Goal: Information Seeking & Learning: Learn about a topic

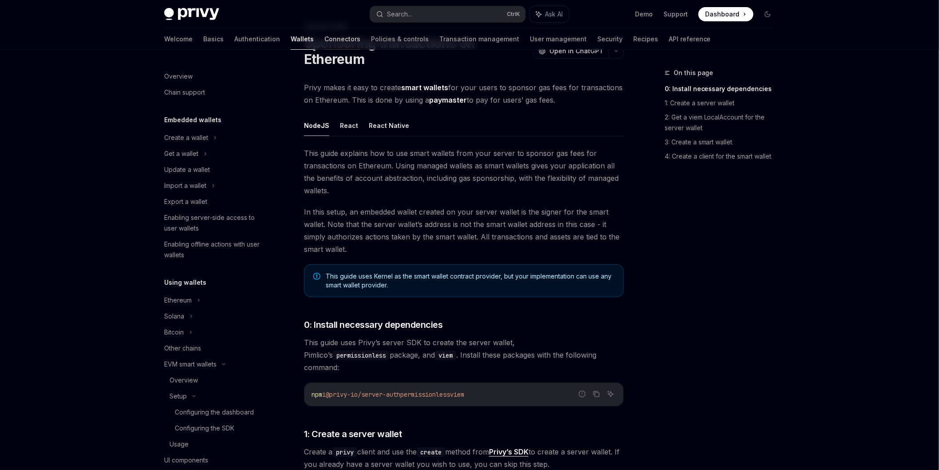
scroll to position [425, 0]
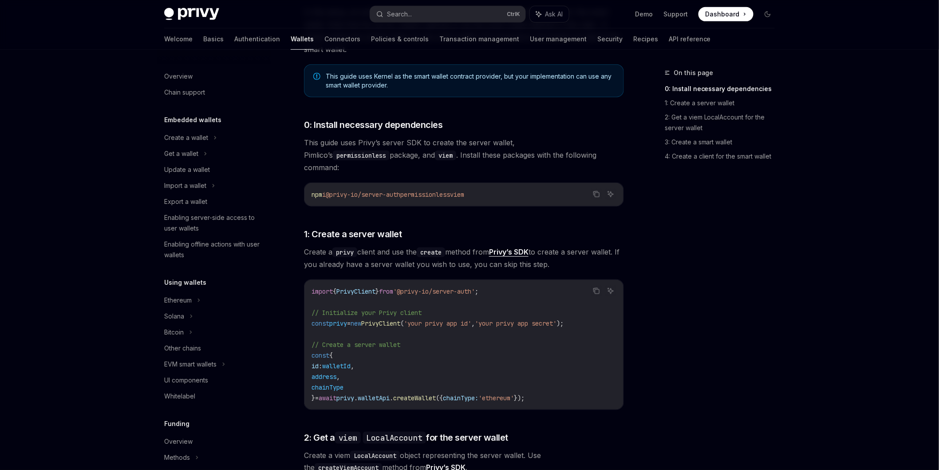
scroll to position [297, 0]
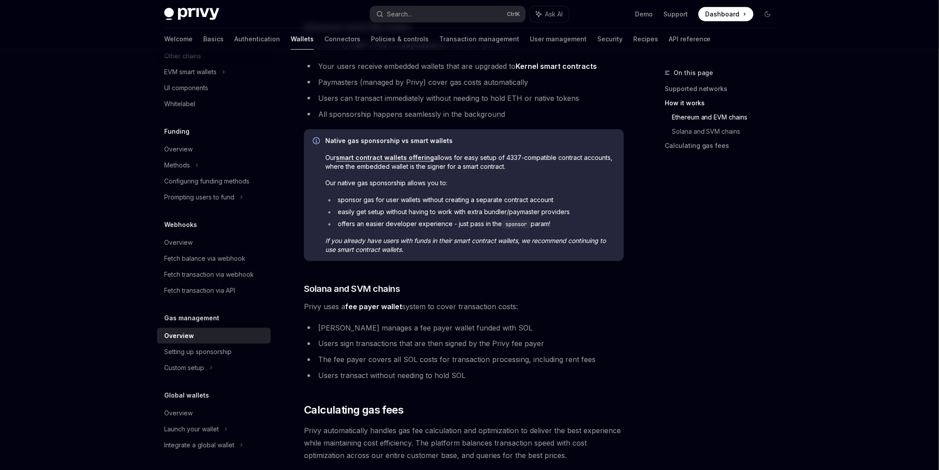
scroll to position [345, 0]
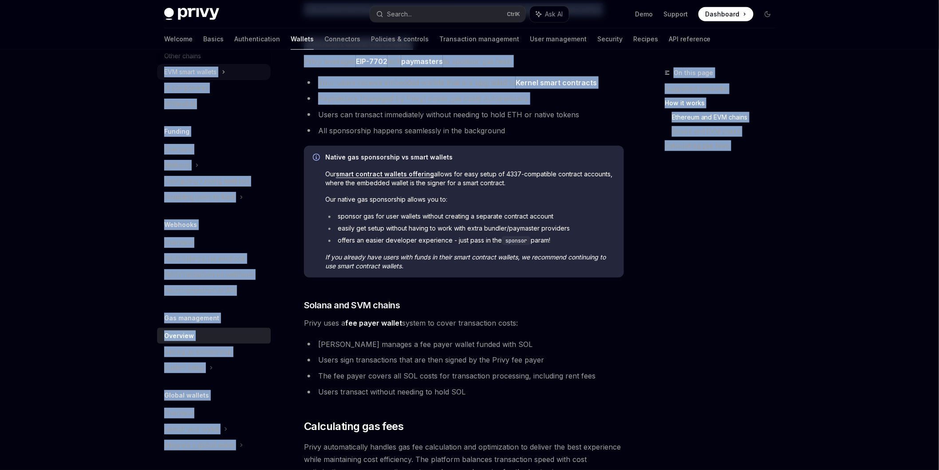
drag, startPoint x: 136, startPoint y: 107, endPoint x: 166, endPoint y: 68, distance: 48.8
click at [166, 68] on div "**********" at bounding box center [469, 201] width 653 height 992
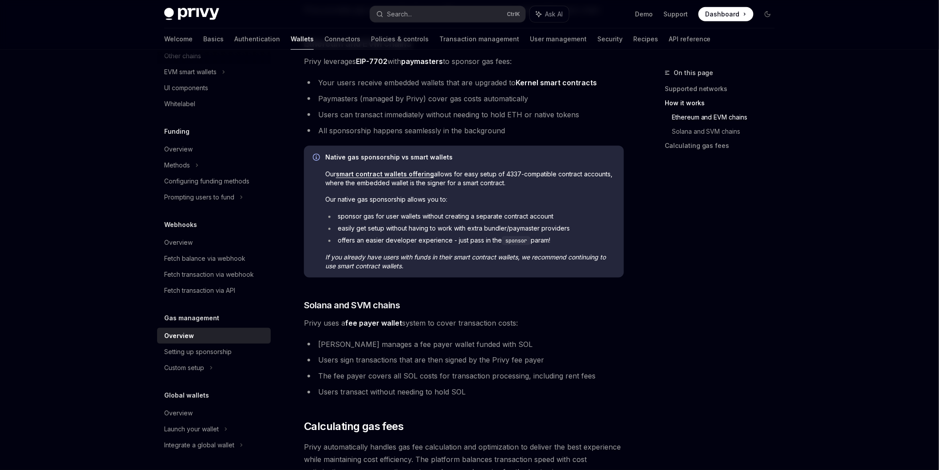
click at [532, 224] on li "easily get setup without having to work with extra bundler/paymaster providers" at bounding box center [470, 228] width 290 height 9
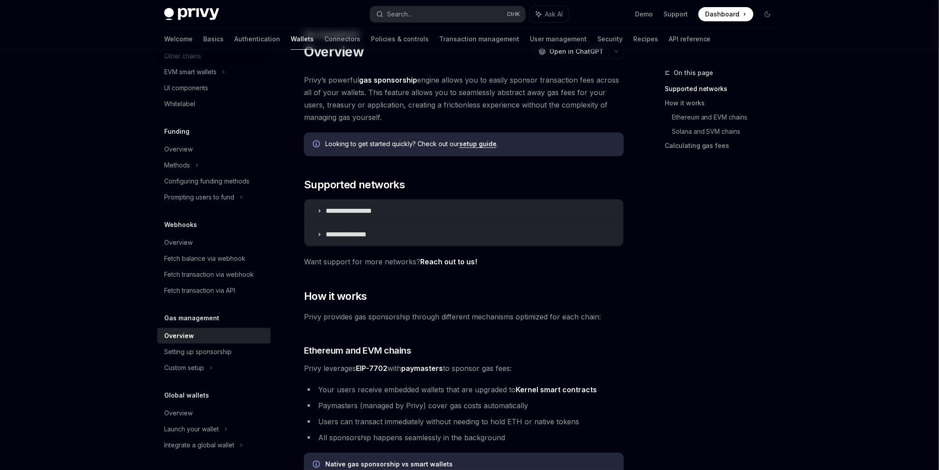
scroll to position [0, 0]
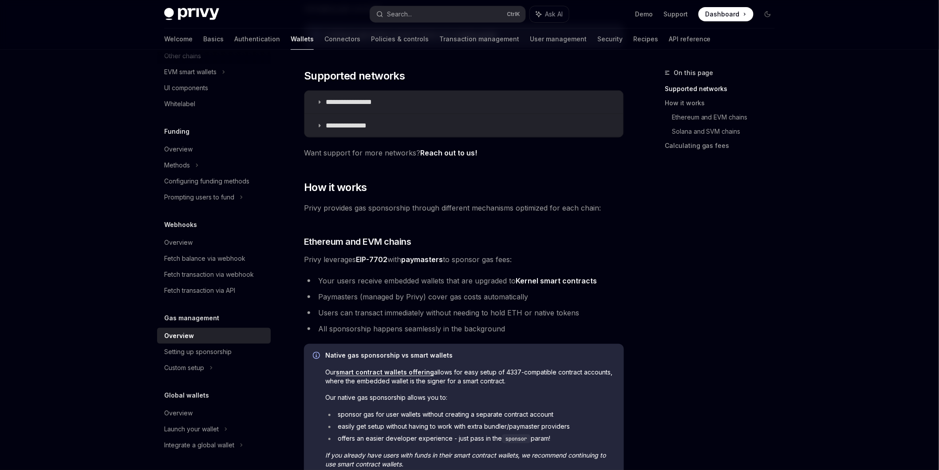
scroll to position [148, 0]
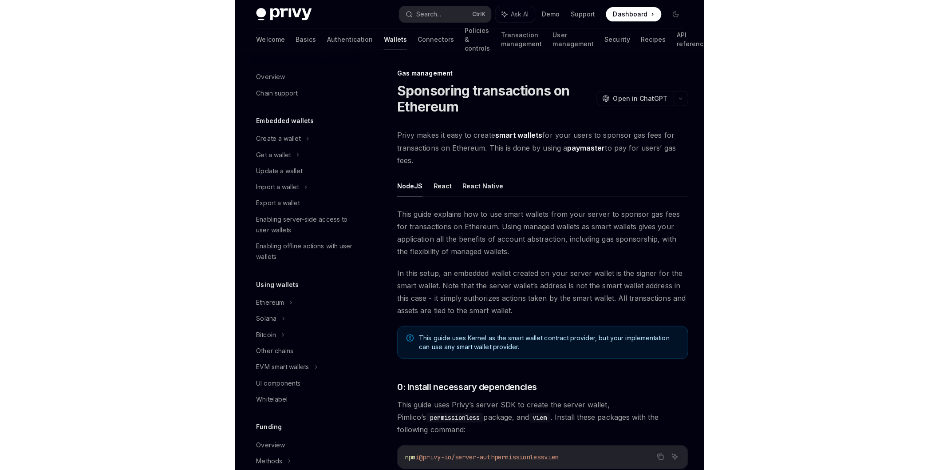
scroll to position [297, 0]
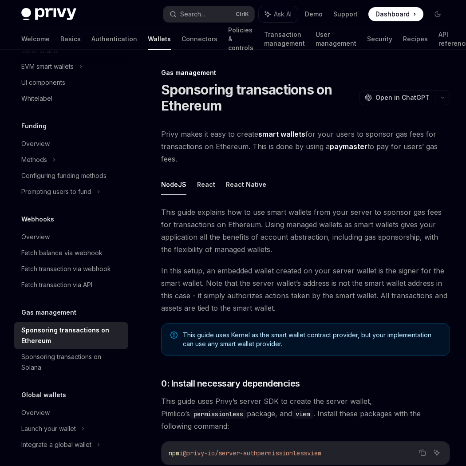
type textarea "*"
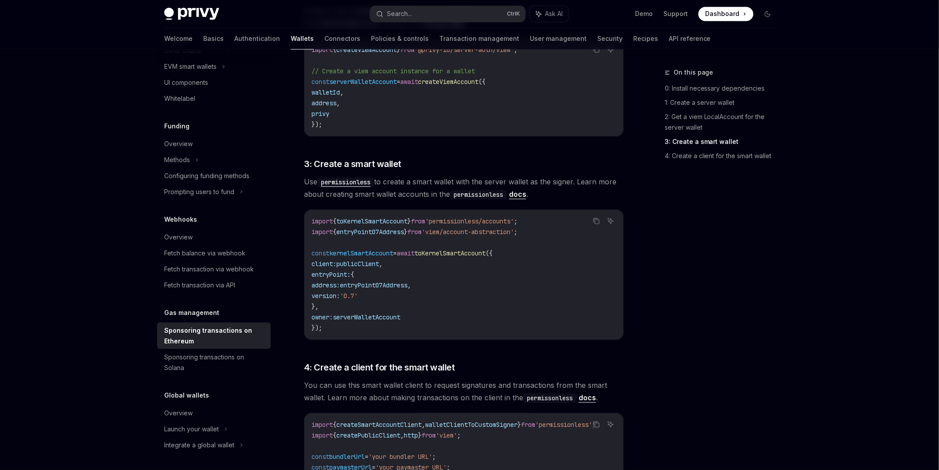
scroll to position [688, 0]
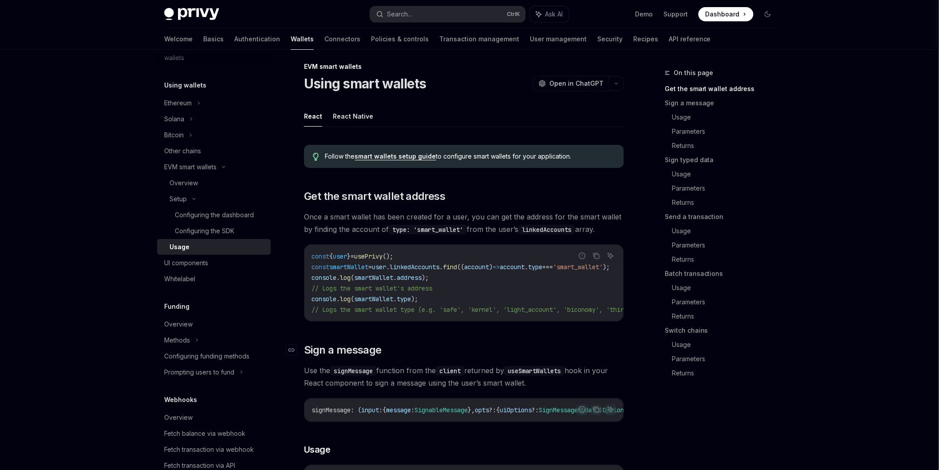
drag, startPoint x: 509, startPoint y: 321, endPoint x: 467, endPoint y: 353, distance: 52.8
click at [467, 353] on h2 "​ Sign a message" at bounding box center [464, 350] width 320 height 14
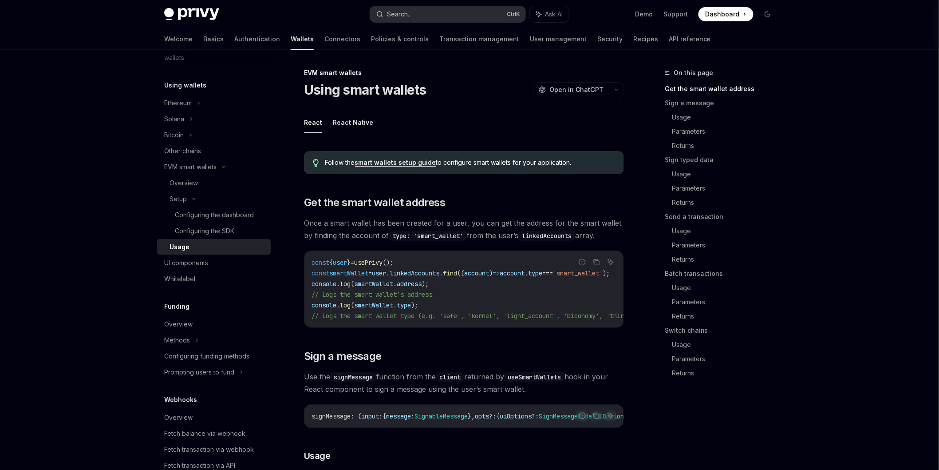
click at [459, 14] on button "Search... Ctrl K" at bounding box center [447, 14] width 155 height 16
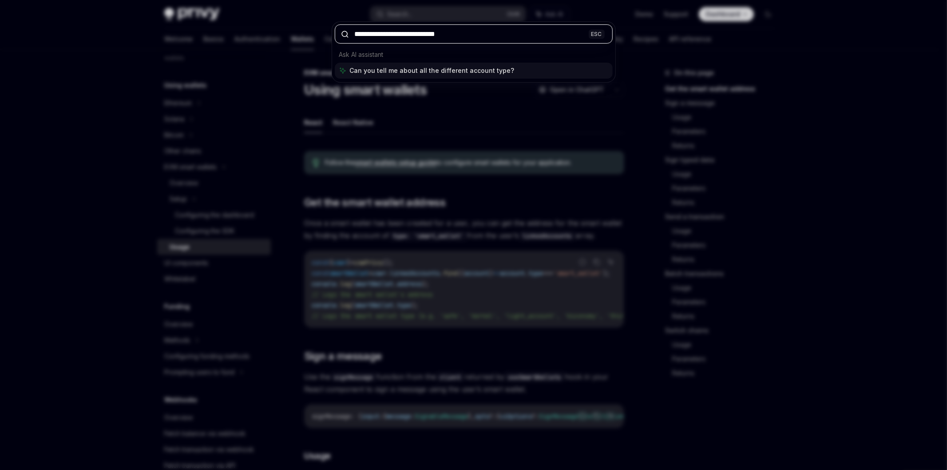
type input "**********"
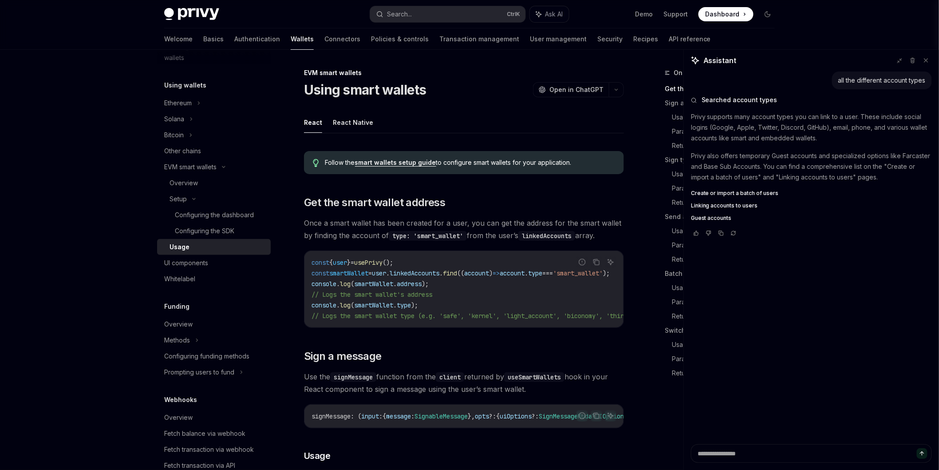
click at [875, 86] on div "all the different account types" at bounding box center [882, 80] width 100 height 18
click at [877, 81] on div "all the different account types" at bounding box center [881, 80] width 87 height 9
click at [880, 80] on div "all the different account types" at bounding box center [881, 80] width 87 height 9
click at [922, 63] on button at bounding box center [926, 61] width 12 height 12
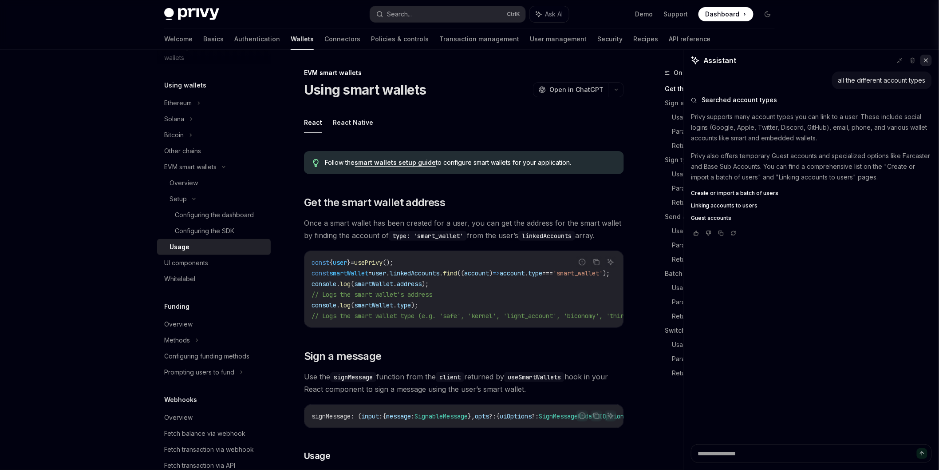
type textarea "*"
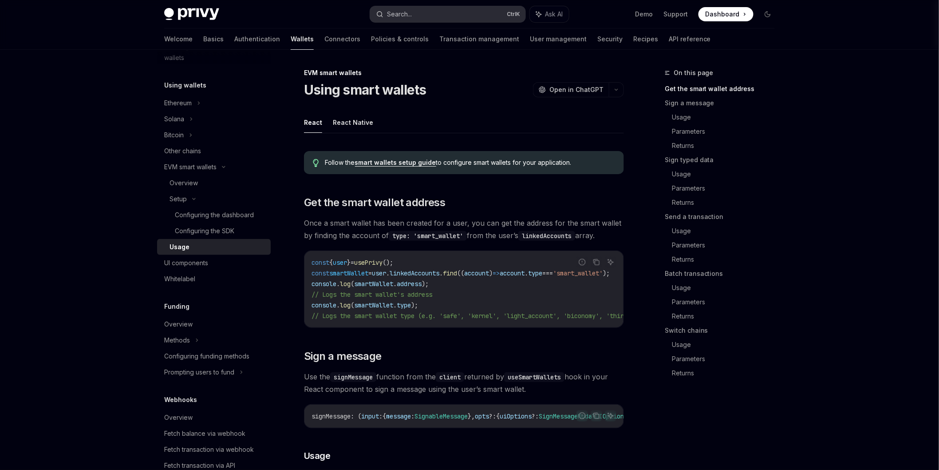
click at [459, 18] on button "Search... Ctrl K" at bounding box center [447, 14] width 155 height 16
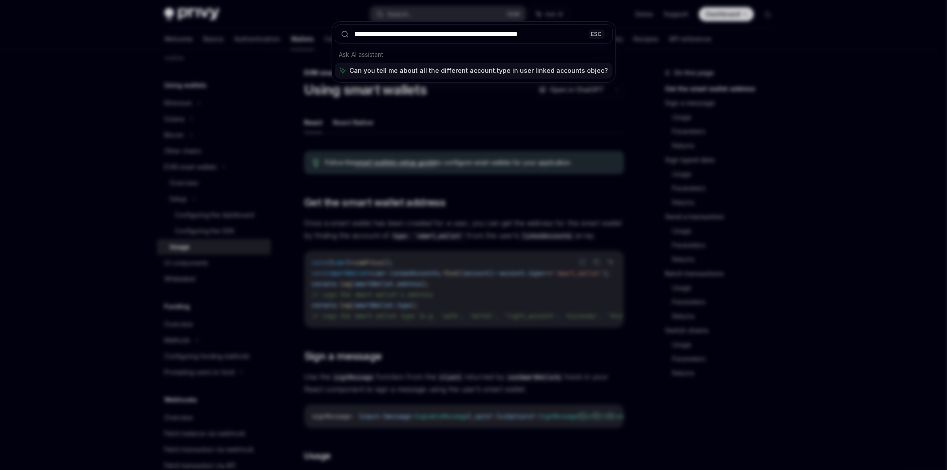
type input "**********"
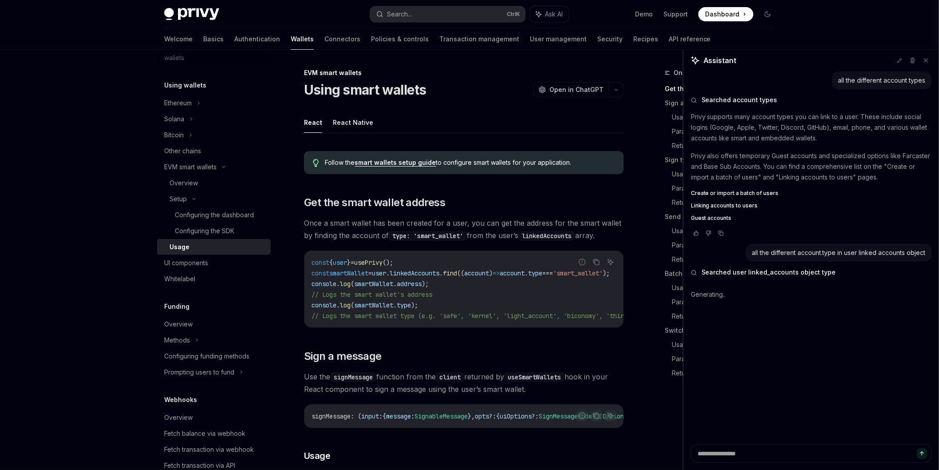
drag, startPoint x: 683, startPoint y: 238, endPoint x: 637, endPoint y: 240, distance: 46.6
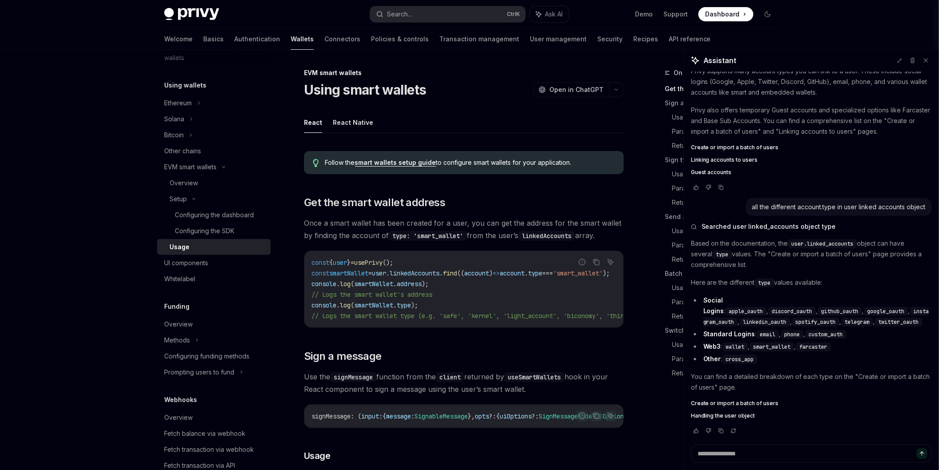
type textarea "*"
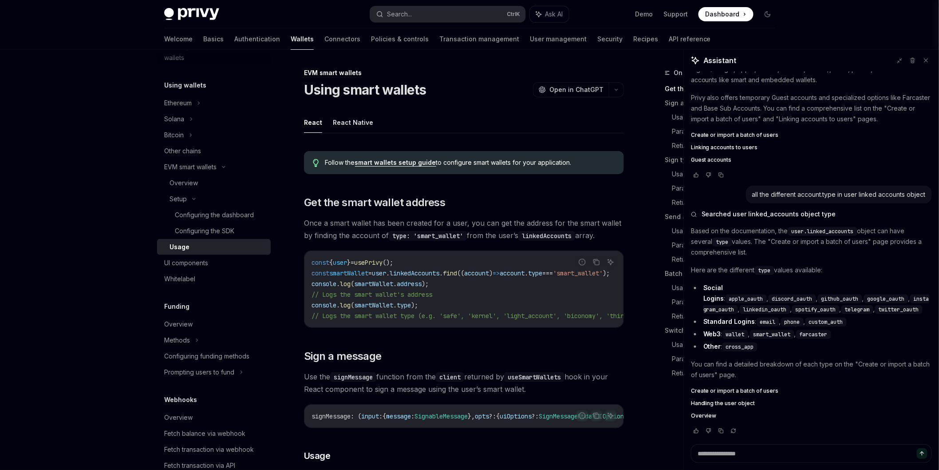
click at [737, 336] on span "wallet" at bounding box center [735, 334] width 19 height 7
click at [764, 333] on span "smart_wallet" at bounding box center [772, 334] width 37 height 7
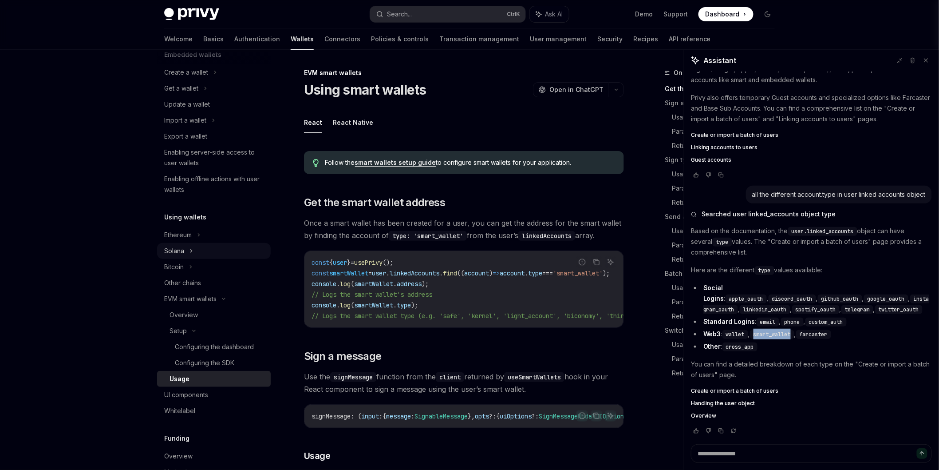
scroll to position [0, 0]
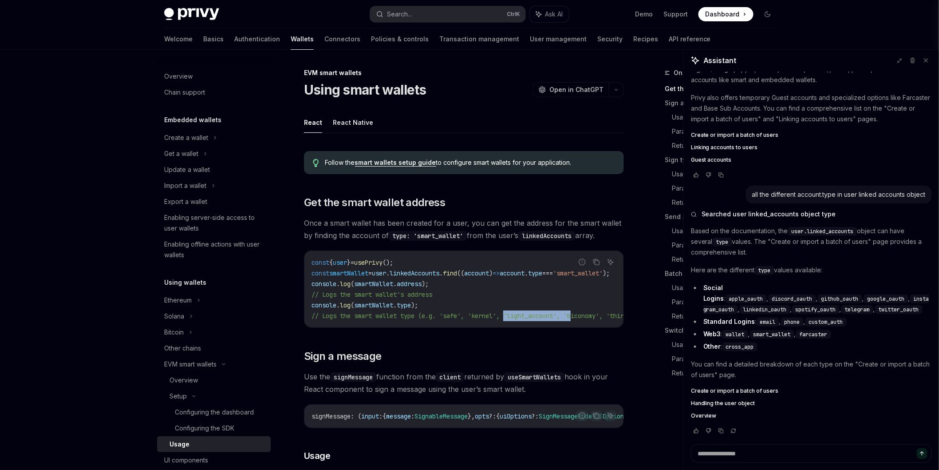
drag, startPoint x: 513, startPoint y: 326, endPoint x: 584, endPoint y: 331, distance: 70.7
click at [584, 328] on div "Report incorrect code Copy Ask AI const { user } = usePrivy (); const smartWall…" at bounding box center [464, 288] width 320 height 77
click at [553, 353] on h2 "​ Sign a message" at bounding box center [464, 356] width 320 height 14
click at [565, 326] on div "const { user } = usePrivy (); const smartWallet = user . linkedAccounts . find …" at bounding box center [463, 289] width 319 height 76
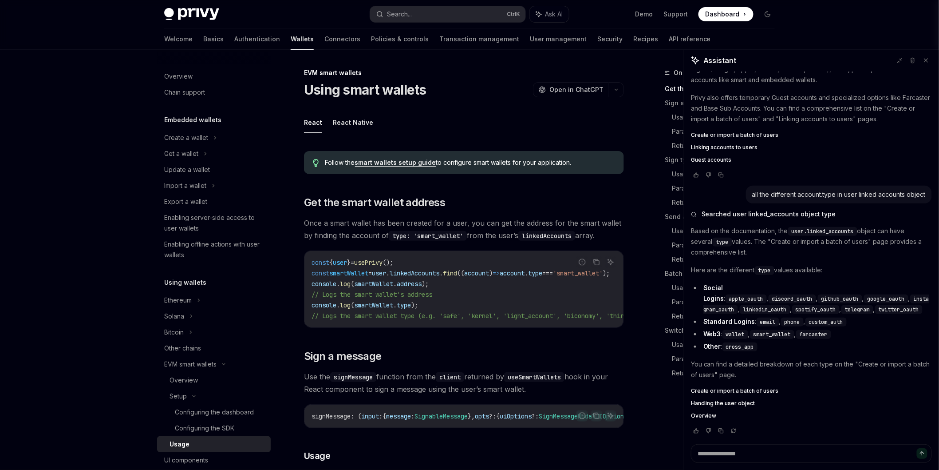
click at [588, 318] on span "// Logs the smart wallet type (e.g. 'safe', 'kernel', 'light_account', 'biconom…" at bounding box center [523, 316] width 422 height 8
click at [587, 321] on div "const { user } = usePrivy (); const smartWallet = user . linkedAccounts . find …" at bounding box center [463, 289] width 319 height 76
click at [586, 326] on div "const { user } = usePrivy (); const smartWallet = user . linkedAccounts . find …" at bounding box center [463, 289] width 319 height 76
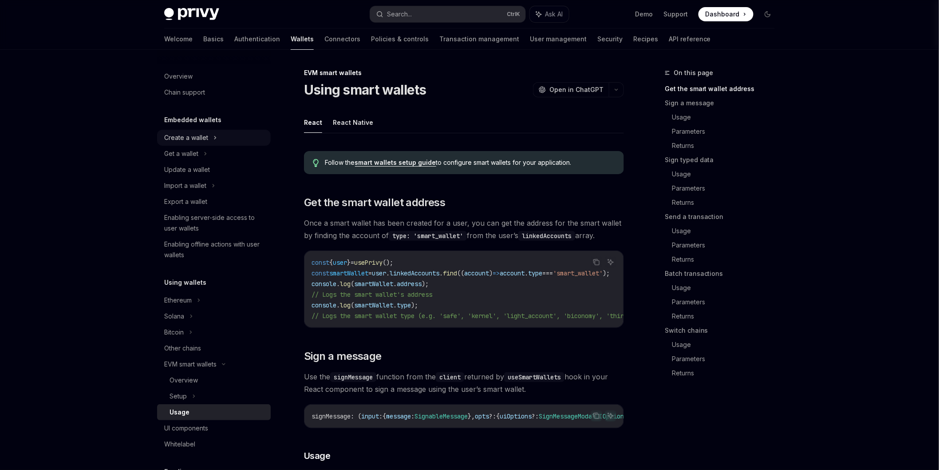
click at [201, 140] on div "Create a wallet" at bounding box center [186, 137] width 44 height 11
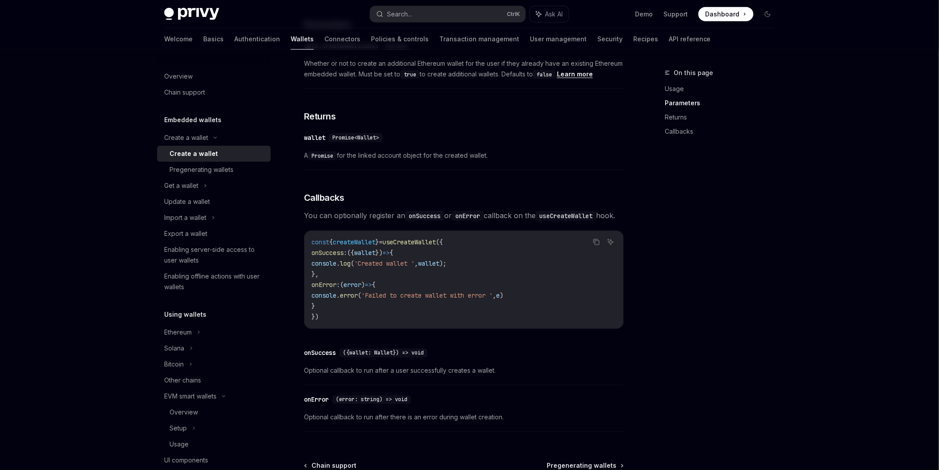
scroll to position [542, 0]
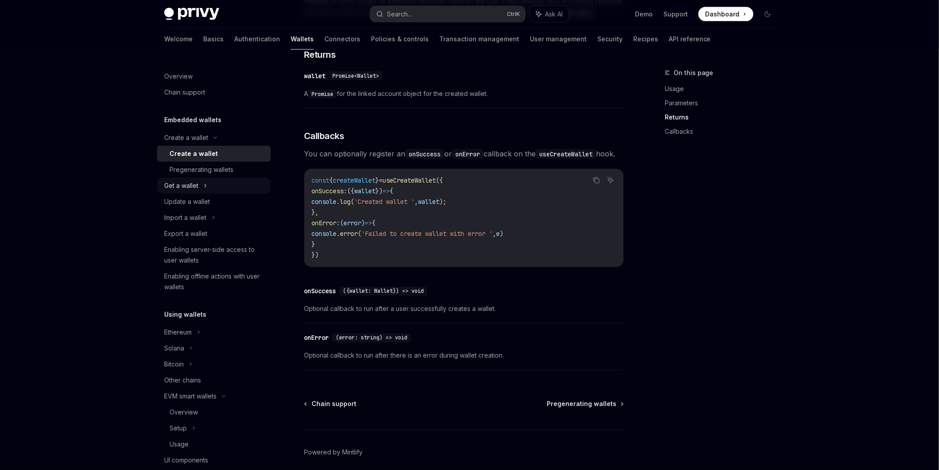
click at [201, 188] on div "Get a wallet" at bounding box center [214, 186] width 114 height 16
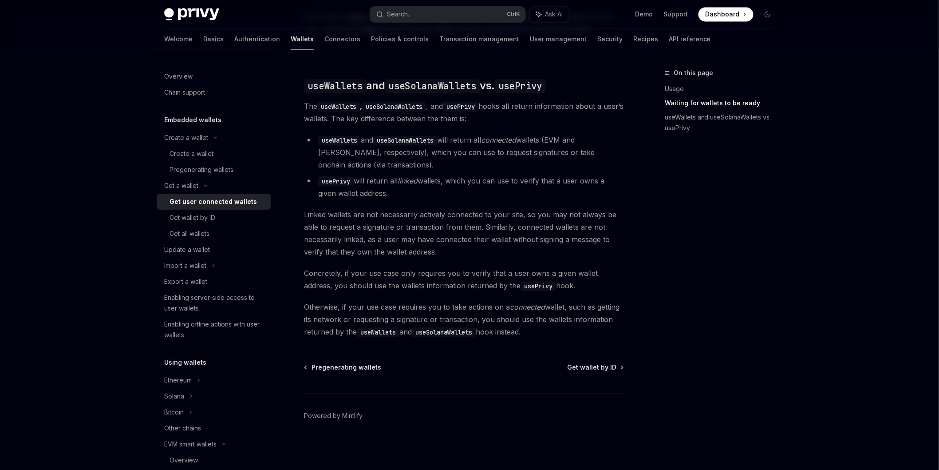
scroll to position [729, 0]
click at [209, 216] on div "Get wallet by ID" at bounding box center [193, 217] width 46 height 11
type textarea "*"
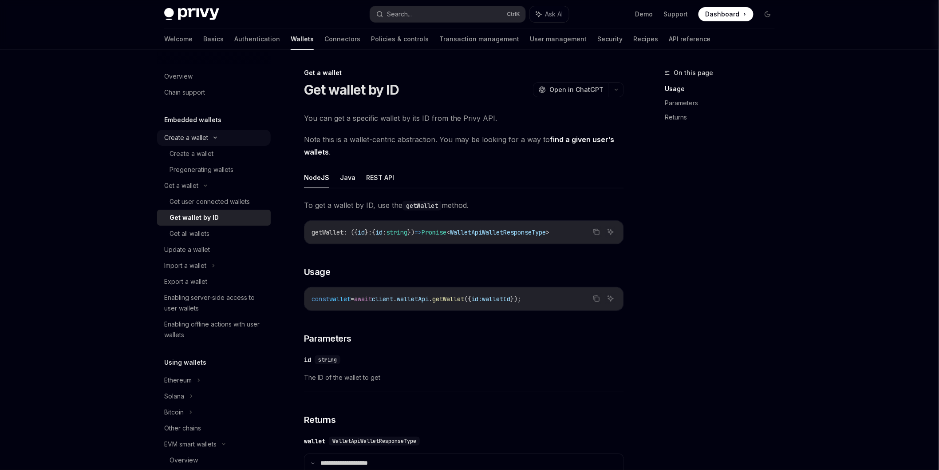
click at [211, 143] on div "Create a wallet" at bounding box center [214, 138] width 114 height 16
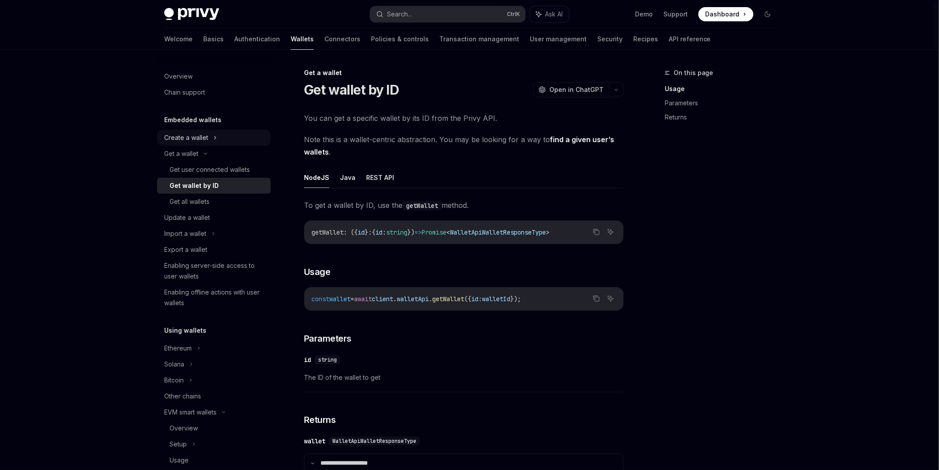
click at [211, 143] on div "Create a wallet" at bounding box center [214, 138] width 114 height 16
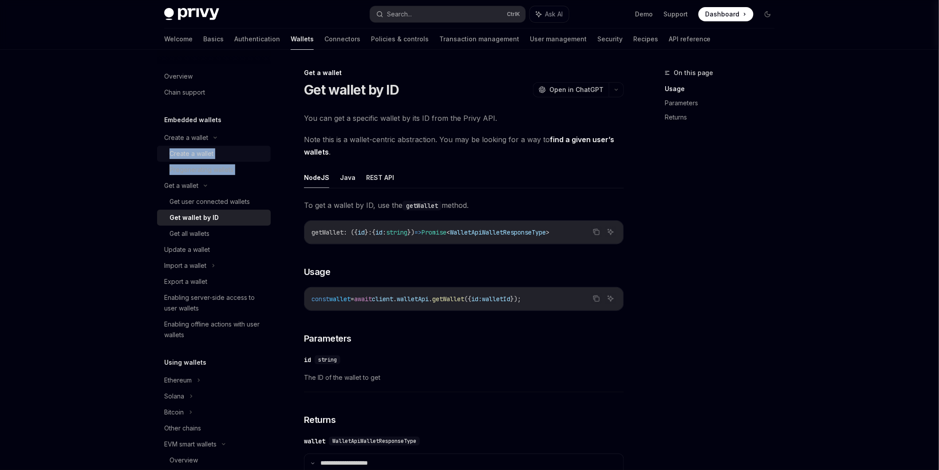
click at [211, 148] on div "Create a wallet" at bounding box center [192, 153] width 44 height 11
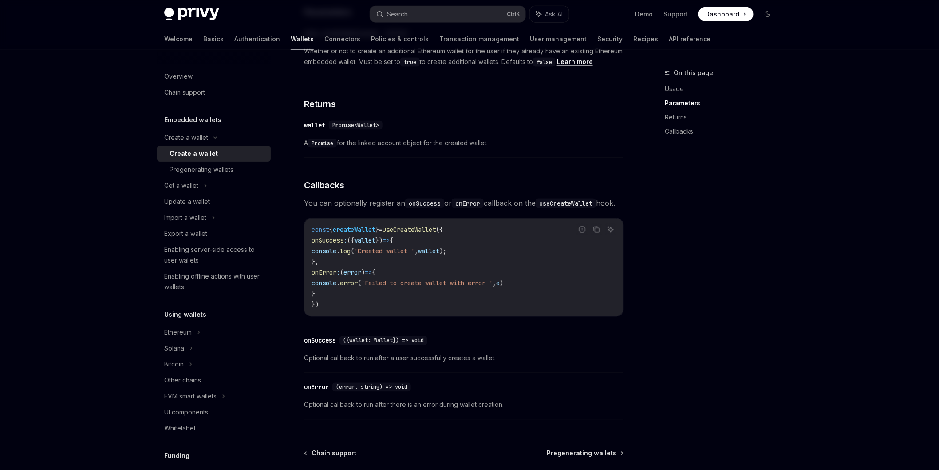
scroll to position [592, 0]
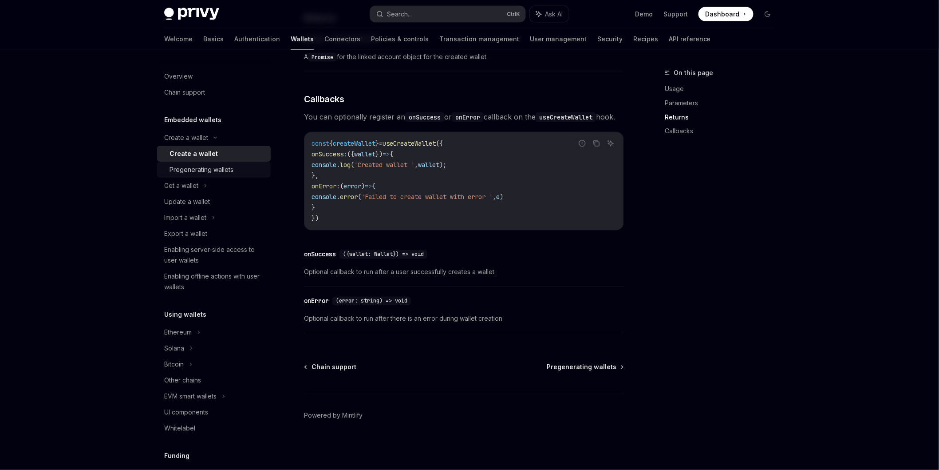
click at [199, 169] on div "Pregenerating wallets" at bounding box center [202, 169] width 64 height 11
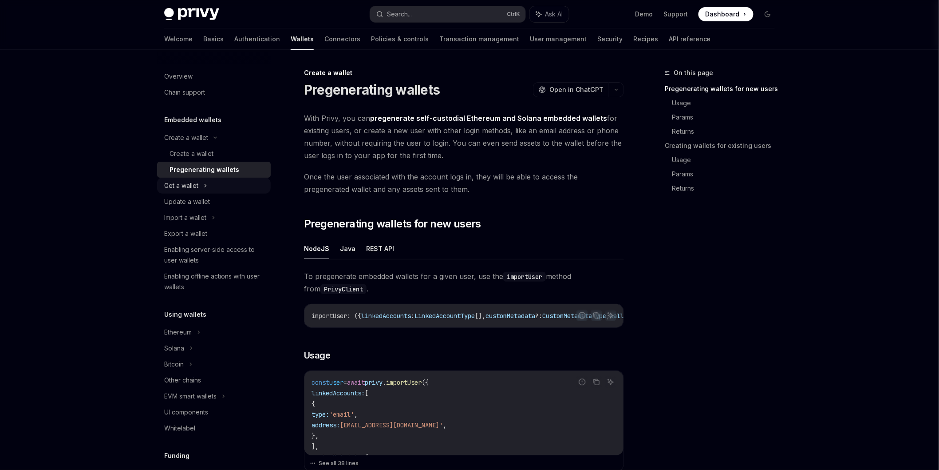
click at [199, 189] on div "Get a wallet" at bounding box center [214, 186] width 114 height 16
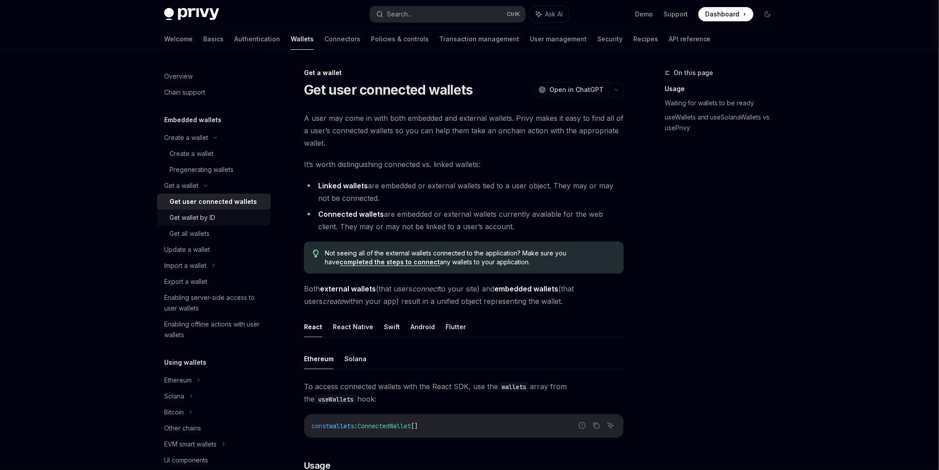
click at [206, 215] on div "Get wallet by ID" at bounding box center [193, 217] width 46 height 11
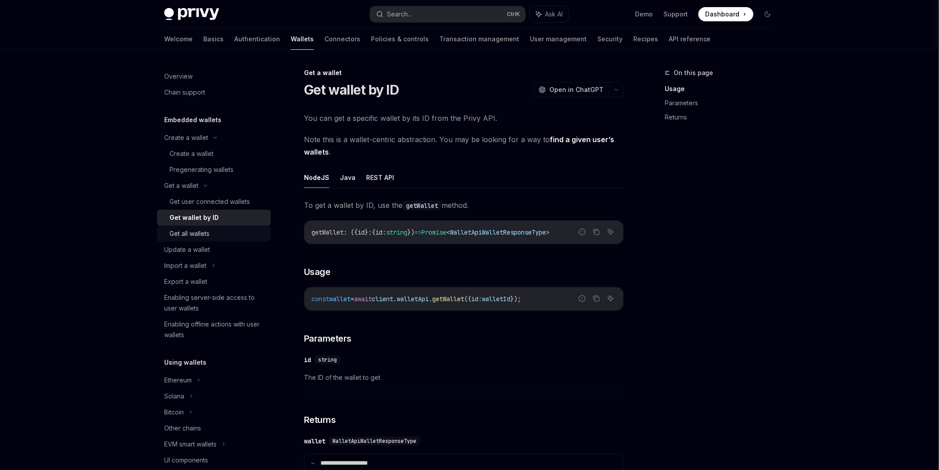
click at [207, 232] on div "Get all wallets" at bounding box center [190, 233] width 40 height 11
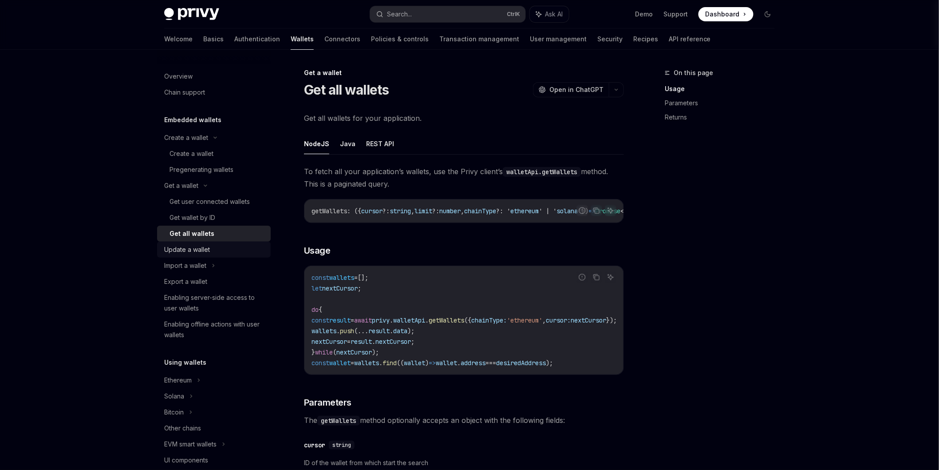
click at [190, 247] on div "Update a wallet" at bounding box center [187, 249] width 46 height 11
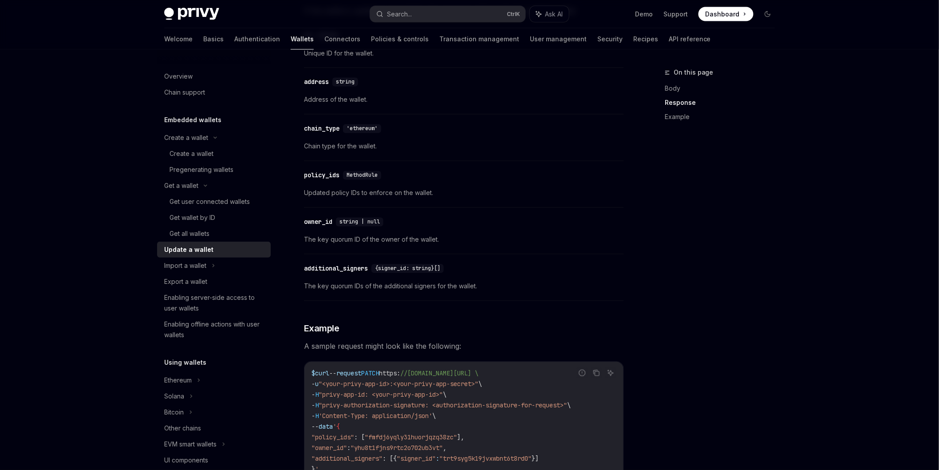
scroll to position [838, 0]
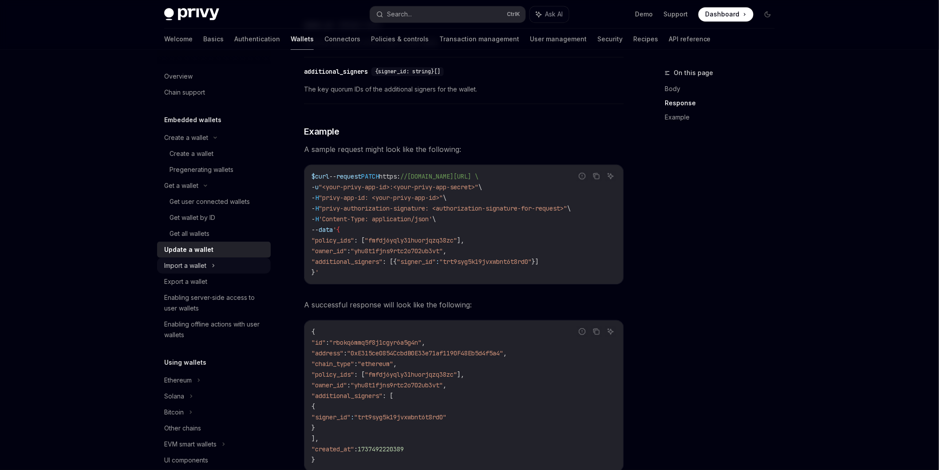
click at [219, 268] on div "Import a wallet" at bounding box center [214, 265] width 114 height 16
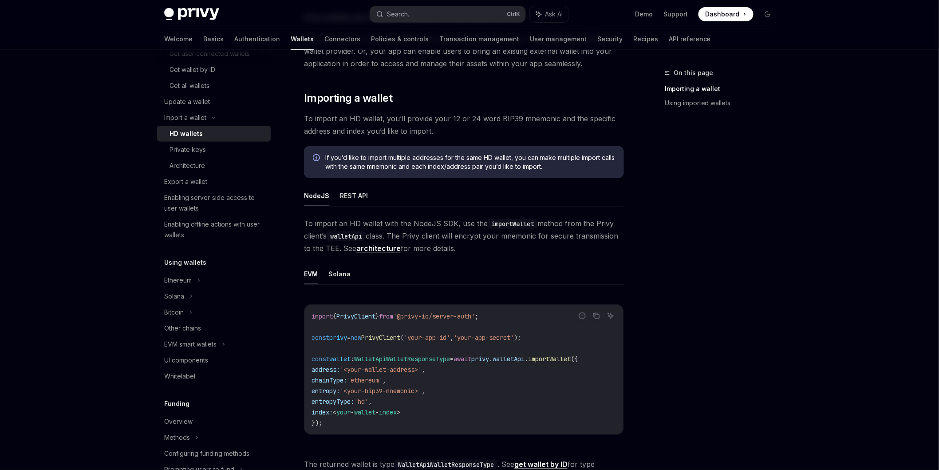
scroll to position [246, 0]
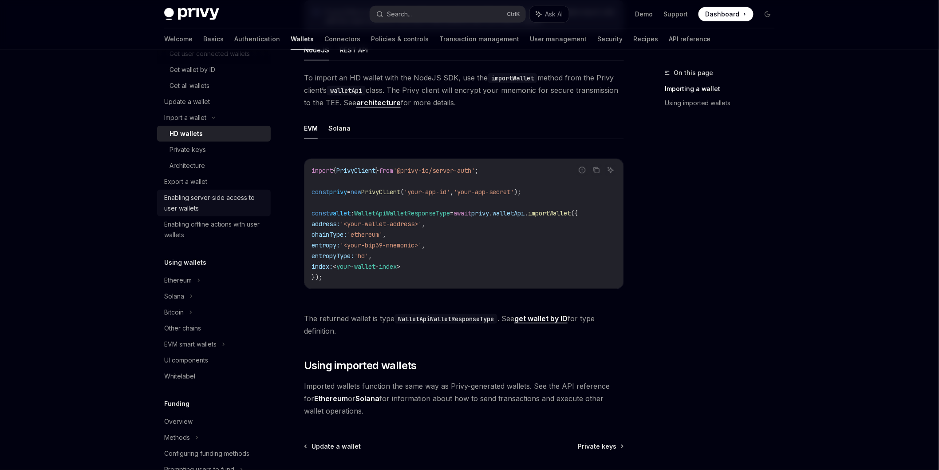
click at [215, 205] on div "Enabling server-side access to user wallets" at bounding box center [214, 202] width 101 height 21
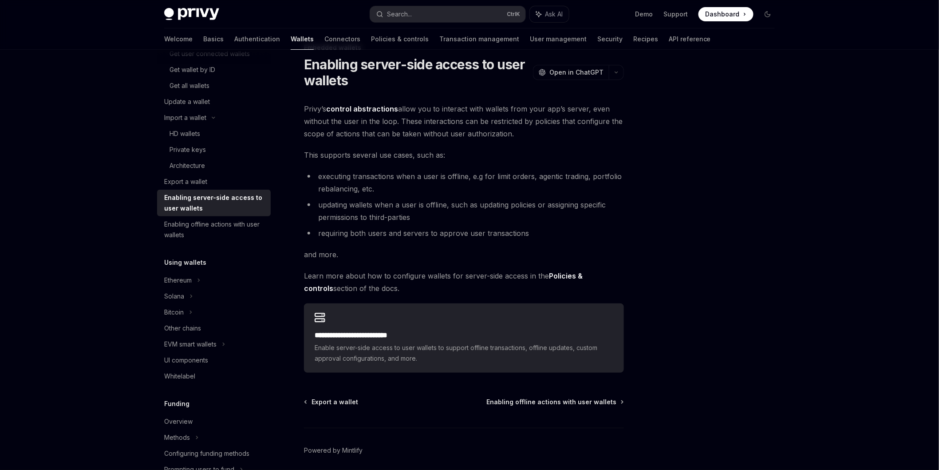
scroll to position [49, 0]
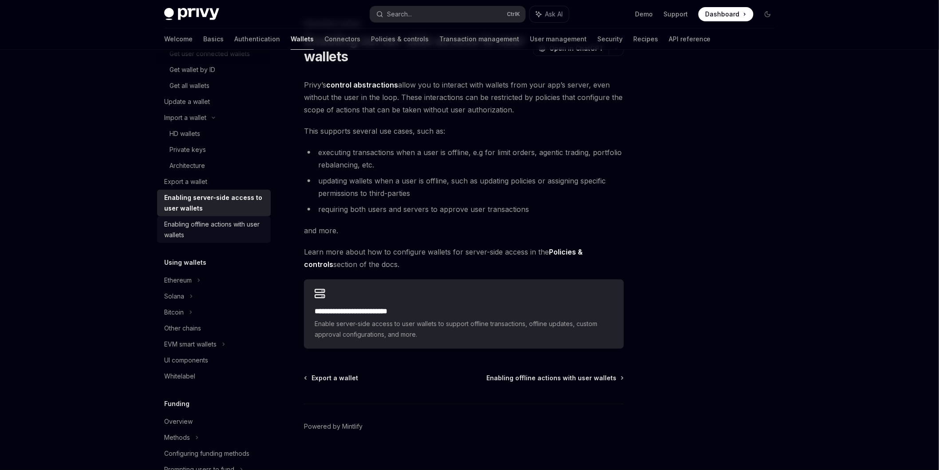
click at [229, 227] on div "Enabling offline actions with user wallets" at bounding box center [214, 229] width 101 height 21
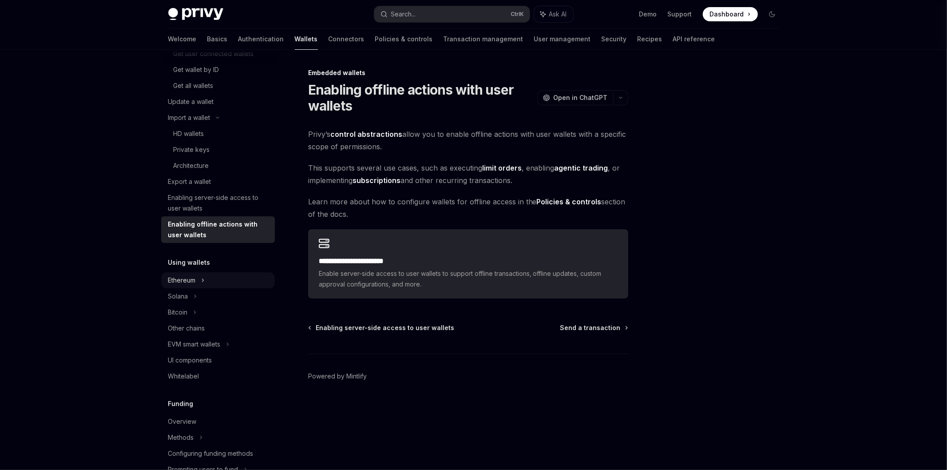
click at [222, 272] on div "Ethereum" at bounding box center [218, 280] width 114 height 16
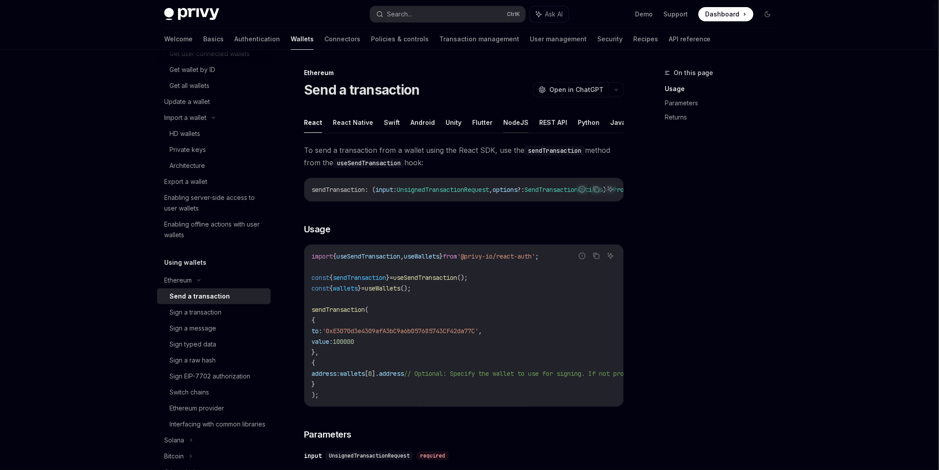
click at [514, 120] on button "NodeJS" at bounding box center [515, 122] width 25 height 21
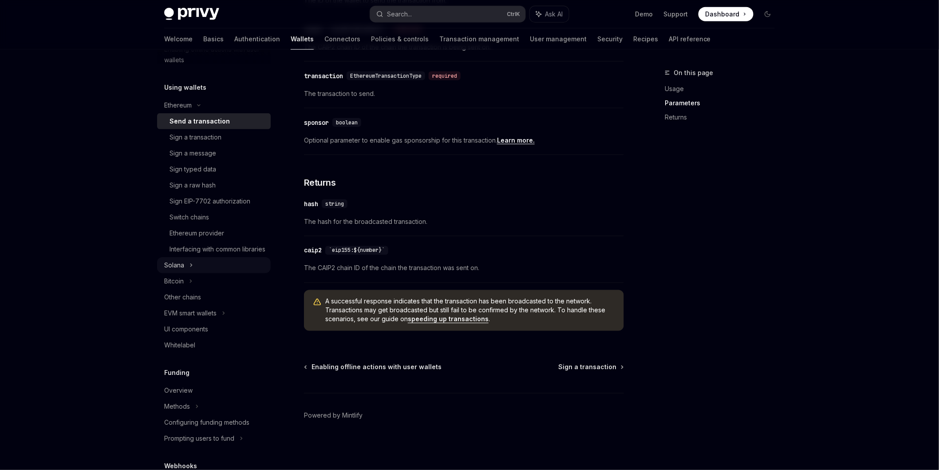
scroll to position [345, 0]
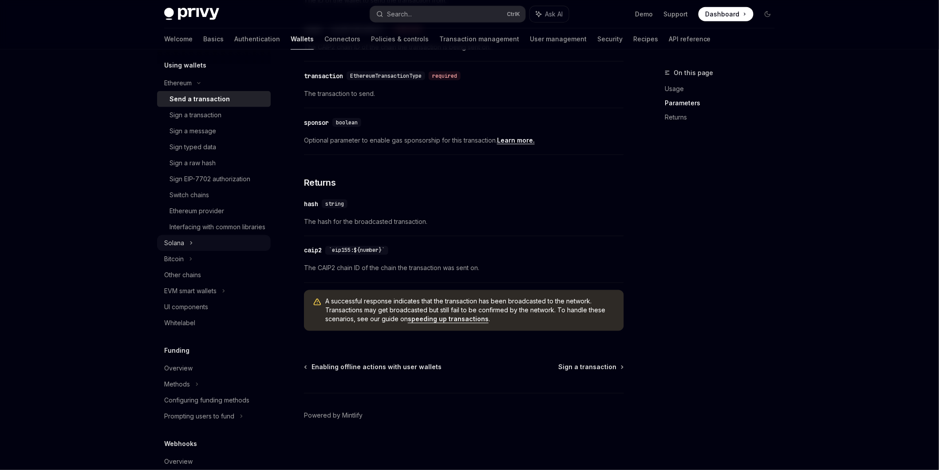
click at [217, 296] on div "EVM smart wallets" at bounding box center [190, 290] width 52 height 11
type textarea "*"
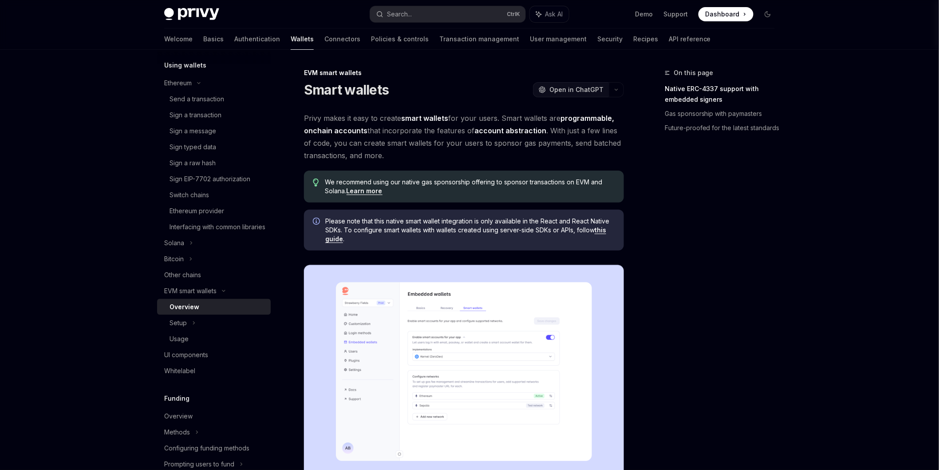
click at [592, 87] on span "Open in ChatGPT" at bounding box center [576, 89] width 54 height 9
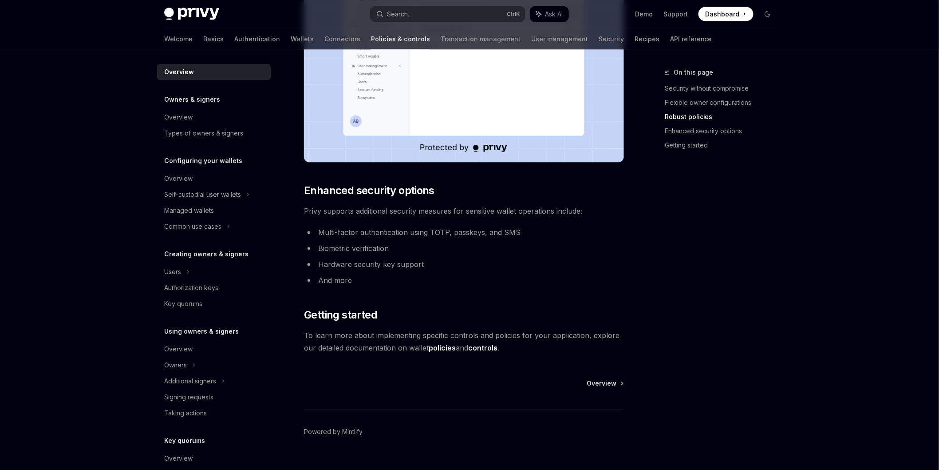
scroll to position [641, 0]
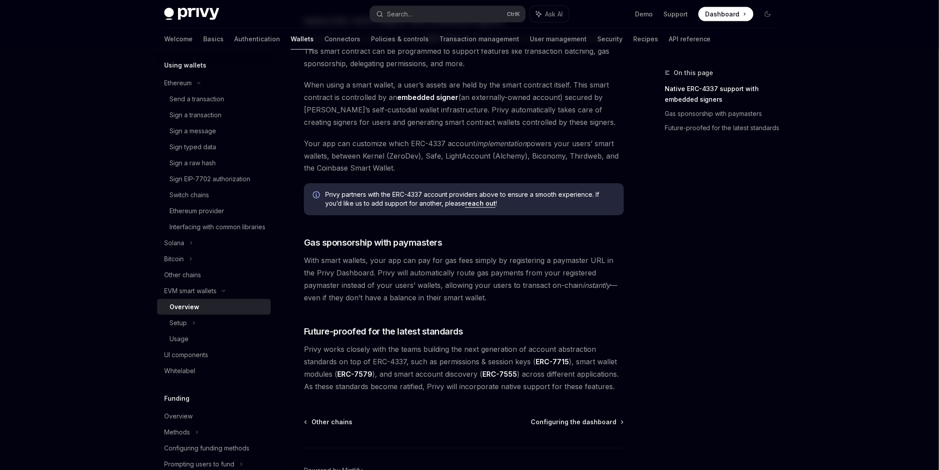
scroll to position [591, 0]
